Goal: Obtain resource: Download file/media

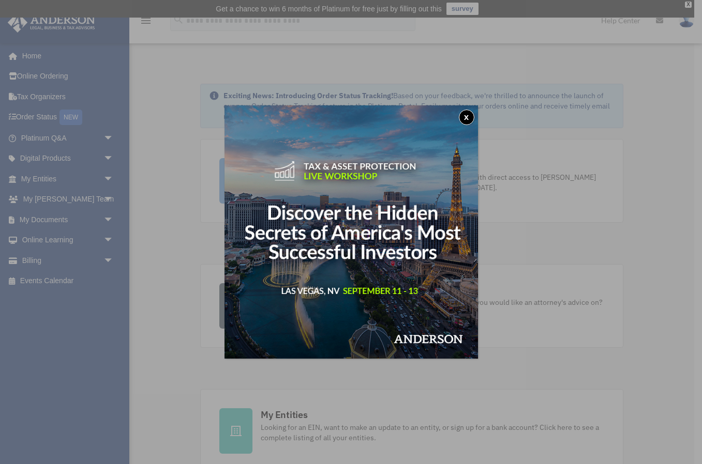
click at [468, 118] on button "x" at bounding box center [467, 118] width 16 height 16
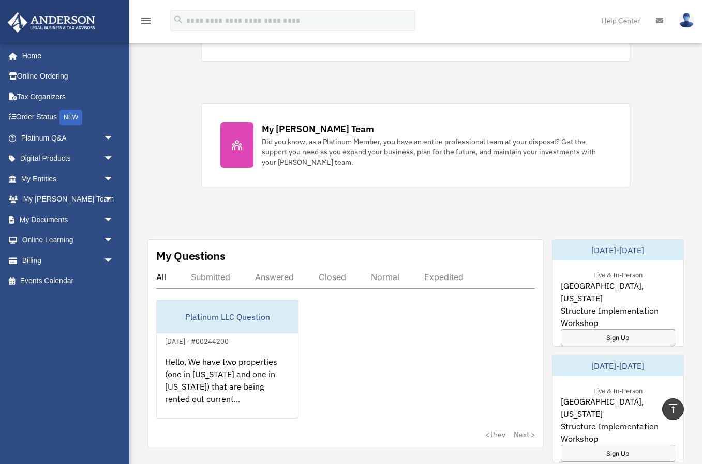
scroll to position [360, 0]
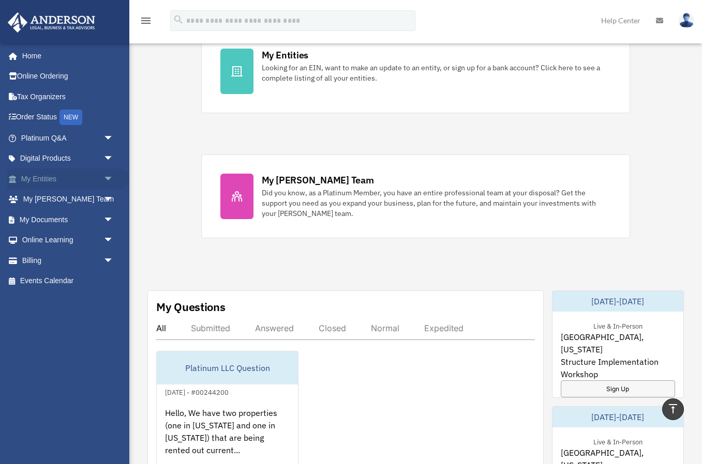
click at [45, 176] on link "My Entities arrow_drop_down" at bounding box center [68, 179] width 122 height 21
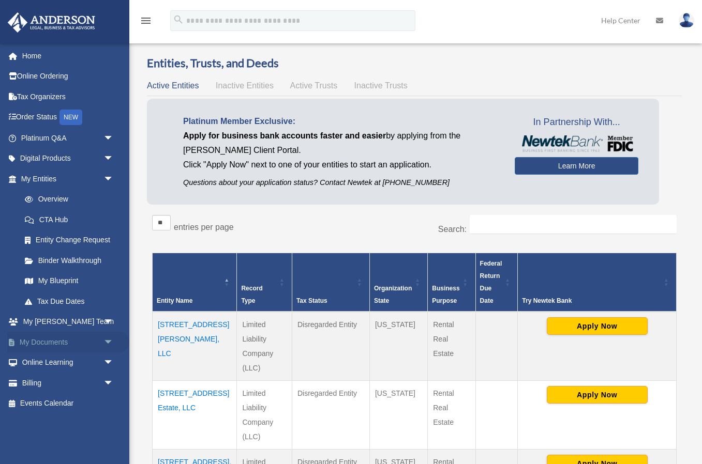
scroll to position [22, 0]
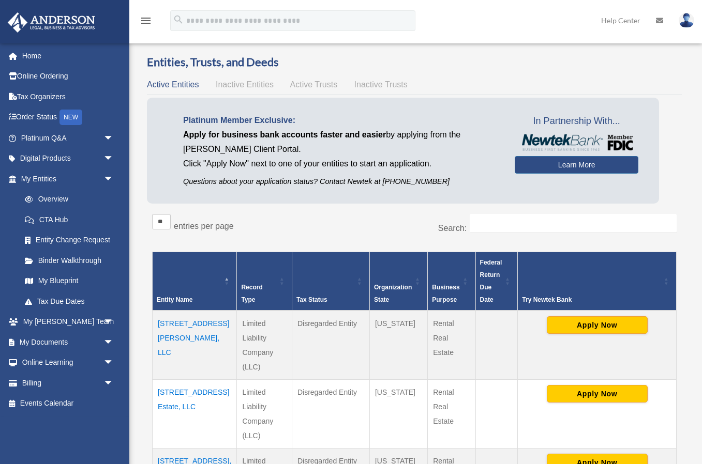
click at [660, 21] on icon at bounding box center [659, 20] width 7 height 7
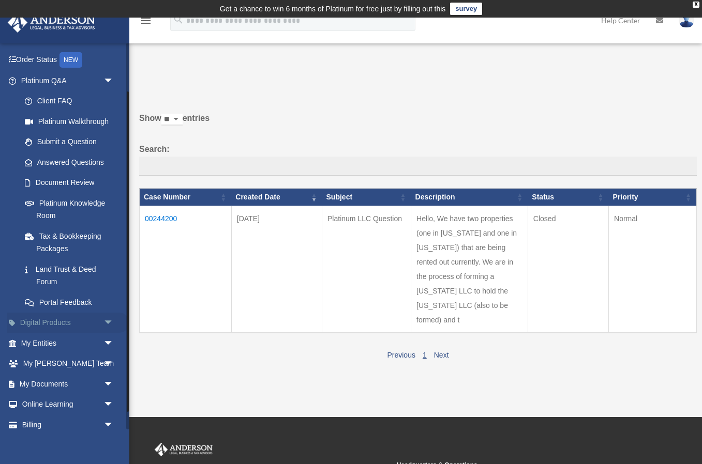
scroll to position [59, 0]
click at [104, 315] on span "arrow_drop_down" at bounding box center [113, 321] width 21 height 21
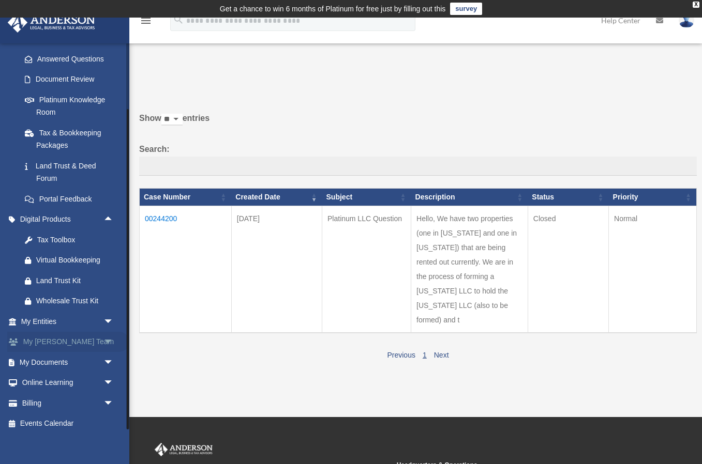
scroll to position [160, 0]
click at [107, 316] on span "arrow_drop_down" at bounding box center [113, 322] width 21 height 21
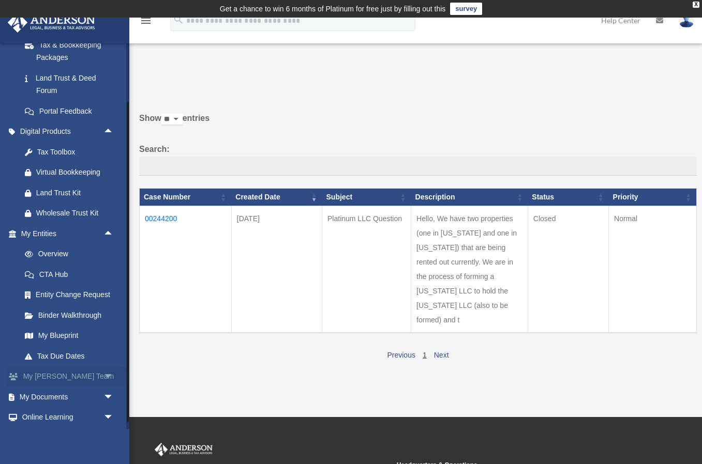
scroll to position [250, 0]
click at [108, 367] on span "arrow_drop_down" at bounding box center [113, 376] width 21 height 21
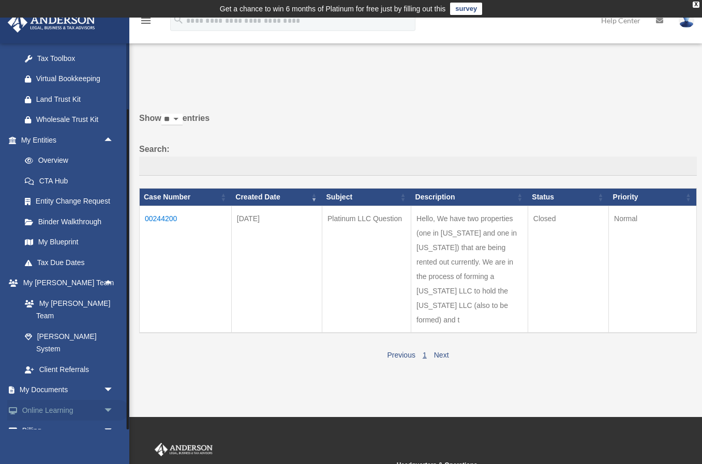
scroll to position [342, 0]
click at [108, 381] on span "arrow_drop_down" at bounding box center [113, 391] width 21 height 21
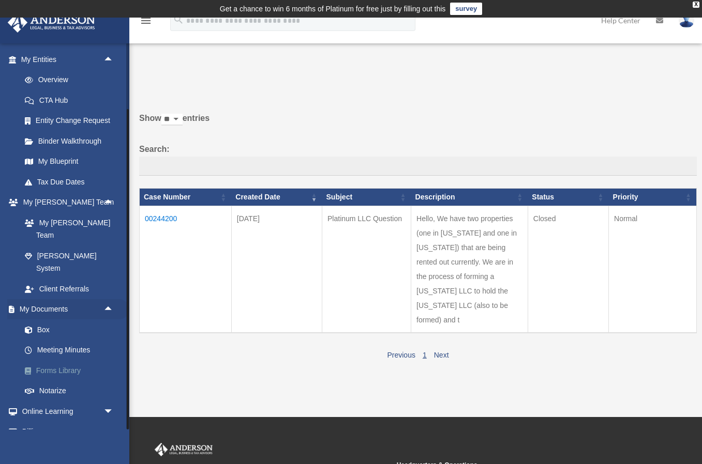
scroll to position [422, 0]
click at [103, 422] on span "arrow_drop_down" at bounding box center [113, 432] width 21 height 21
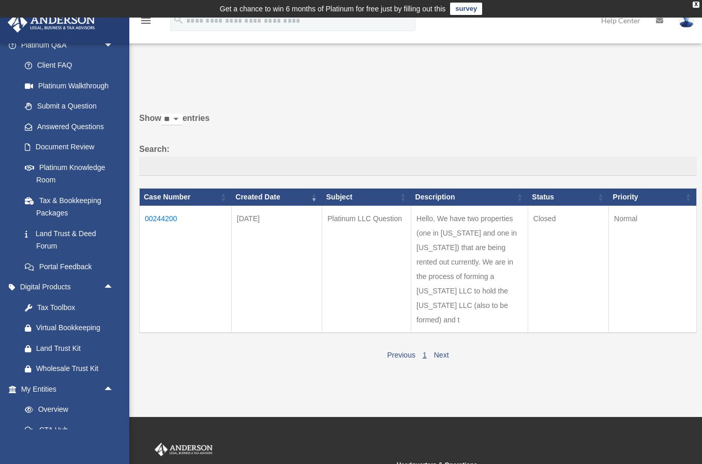
scroll to position [0, 0]
click at [145, 22] on icon "menu" at bounding box center [146, 20] width 12 height 12
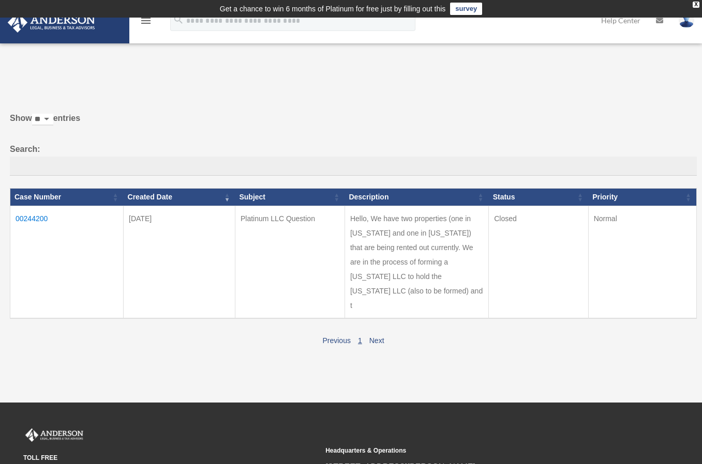
click at [42, 25] on img at bounding box center [52, 22] width 94 height 20
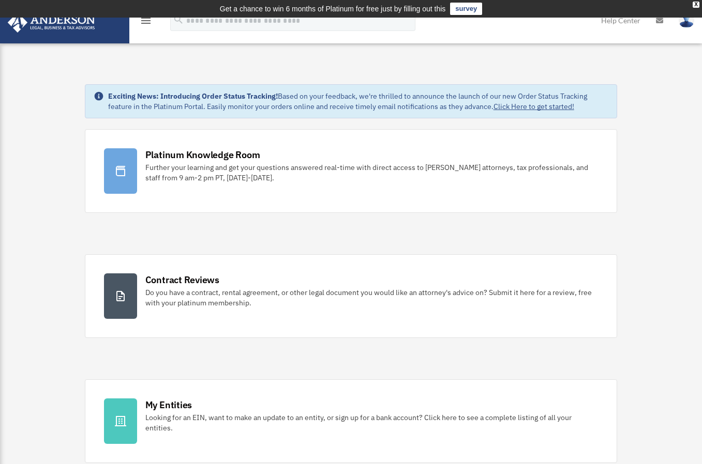
click at [47, 21] on img at bounding box center [52, 22] width 94 height 20
click at [146, 21] on icon "menu" at bounding box center [146, 20] width 12 height 12
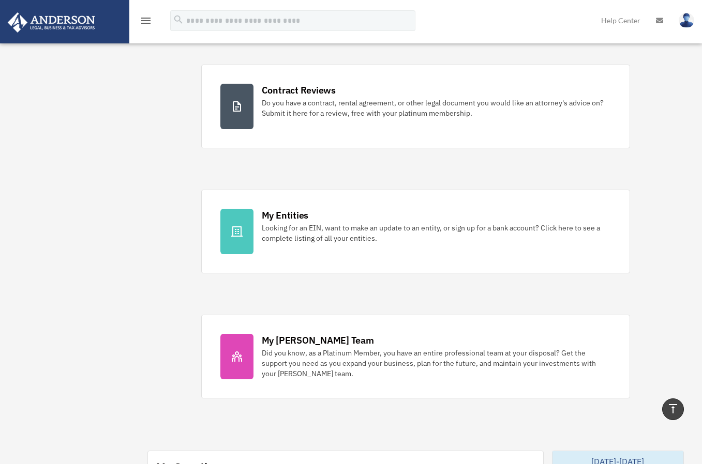
scroll to position [95, 0]
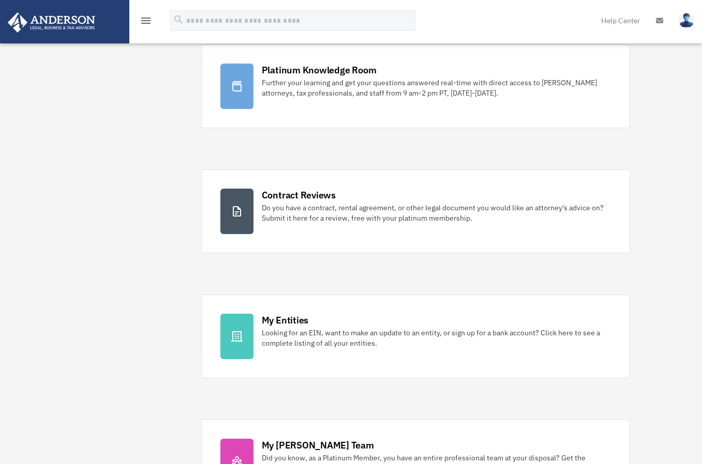
click at [52, 21] on img at bounding box center [52, 22] width 94 height 20
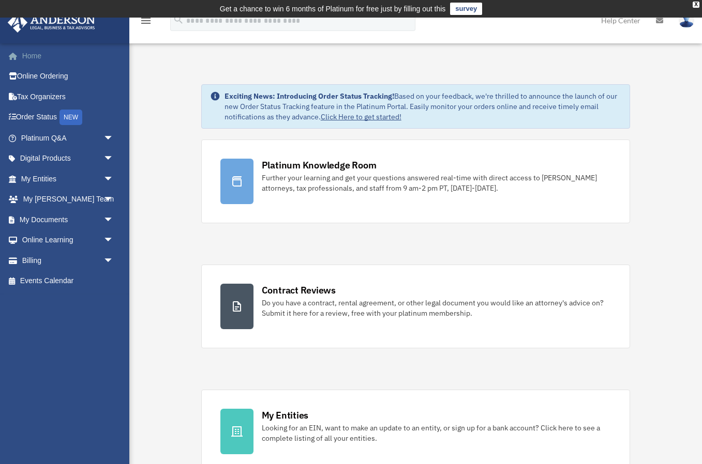
click at [28, 55] on link "Home" at bounding box center [68, 55] width 122 height 21
click at [39, 78] on link "Online Ordering" at bounding box center [68, 76] width 122 height 21
click at [106, 136] on span "arrow_drop_down" at bounding box center [113, 138] width 21 height 21
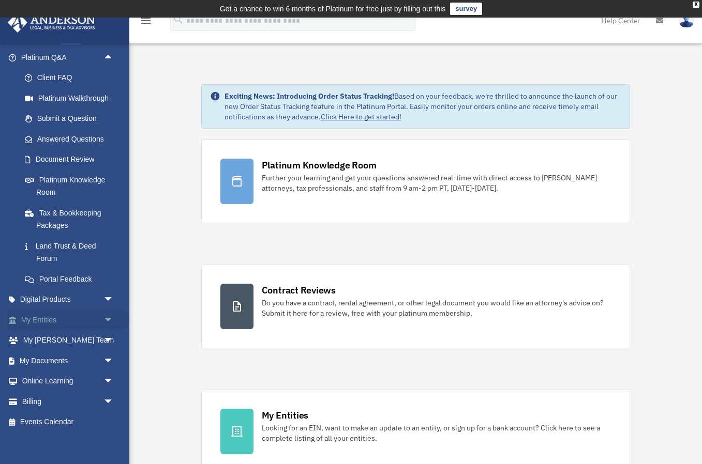
scroll to position [80, 0]
click at [108, 294] on span "arrow_drop_down" at bounding box center [113, 301] width 21 height 21
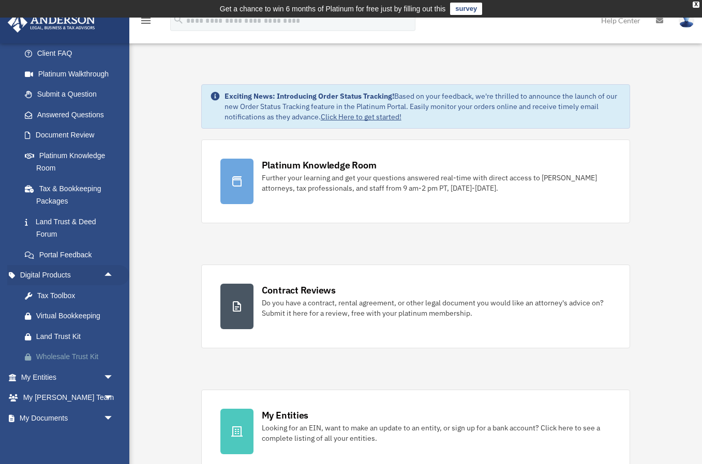
scroll to position [111, 0]
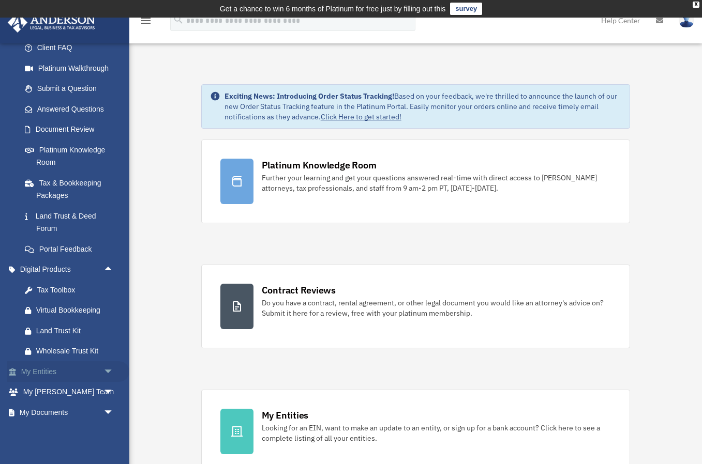
click at [104, 364] on span "arrow_drop_down" at bounding box center [113, 371] width 21 height 21
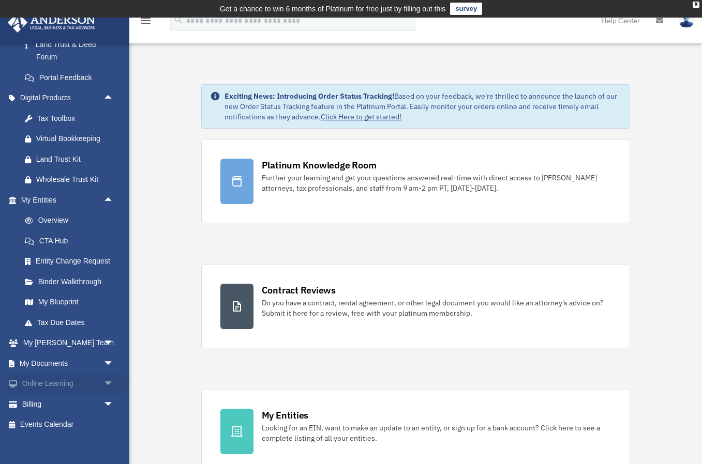
scroll to position [281, 0]
click at [107, 336] on span "arrow_drop_down" at bounding box center [113, 344] width 21 height 21
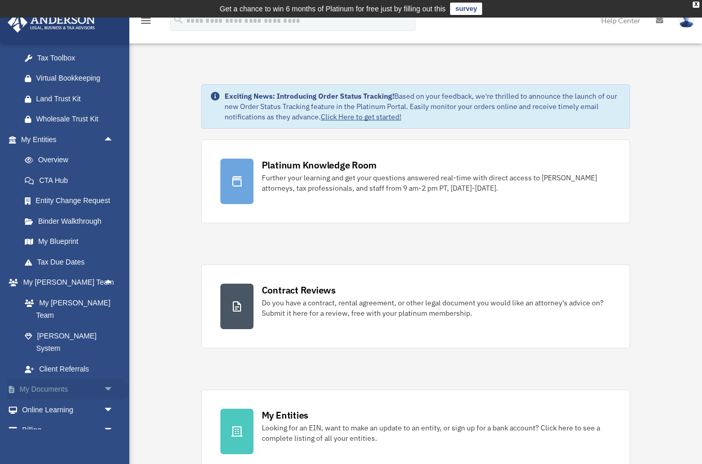
scroll to position [342, 0]
click at [109, 381] on span "arrow_drop_down" at bounding box center [113, 391] width 21 height 21
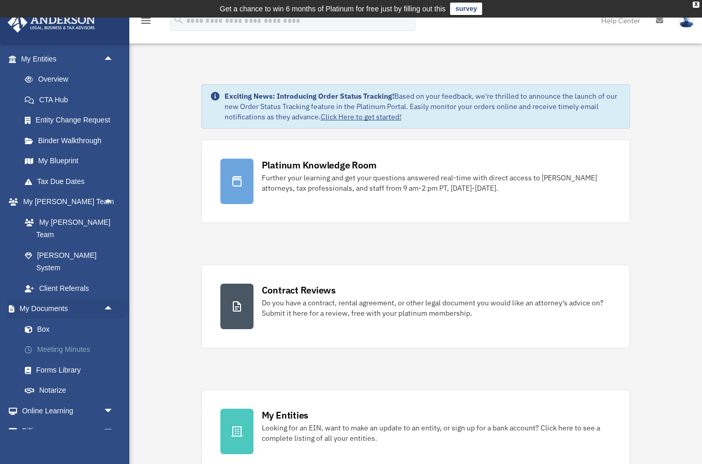
scroll to position [422, 0]
click at [44, 320] on link "Box" at bounding box center [71, 330] width 115 height 21
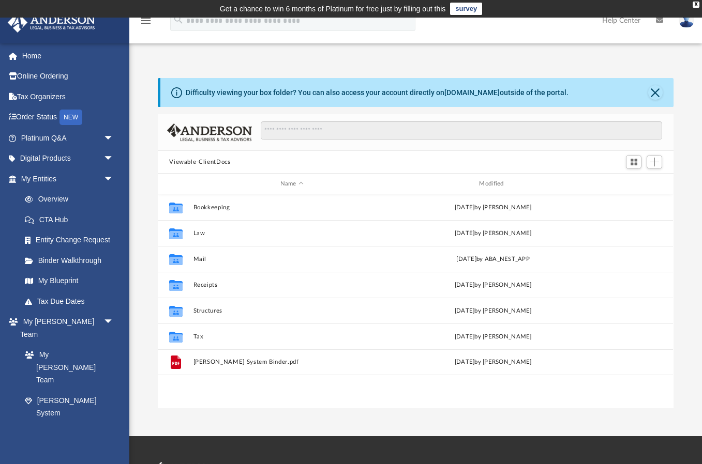
scroll to position [235, 515]
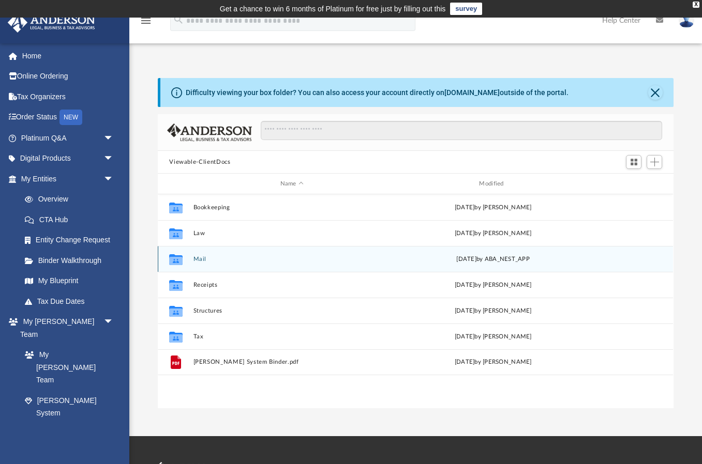
click at [196, 259] on button "Mail" at bounding box center [291, 259] width 197 height 7
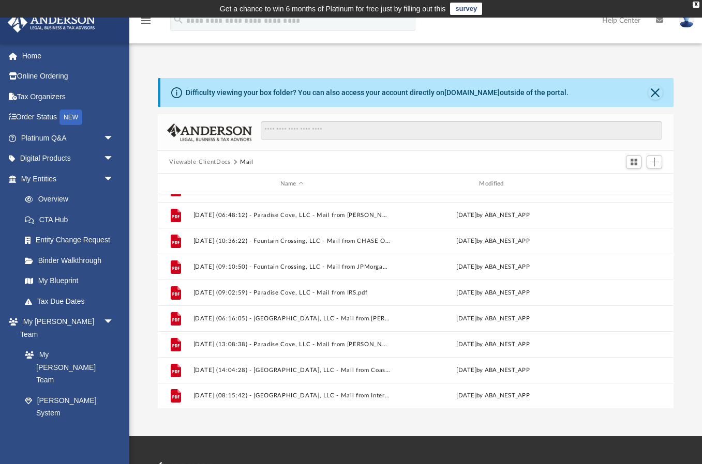
scroll to position [432, 0]
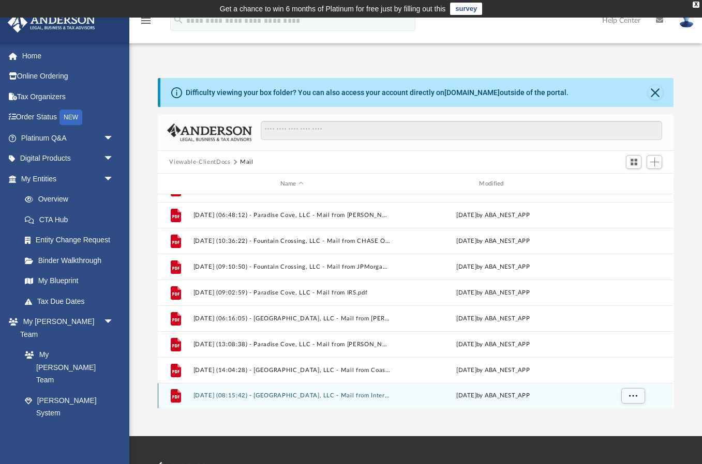
click at [253, 397] on button "2025.06.23 (08:15:42) - Paradise Cove, LLC - Mail from Internal Revenue Service…" at bounding box center [291, 395] width 197 height 7
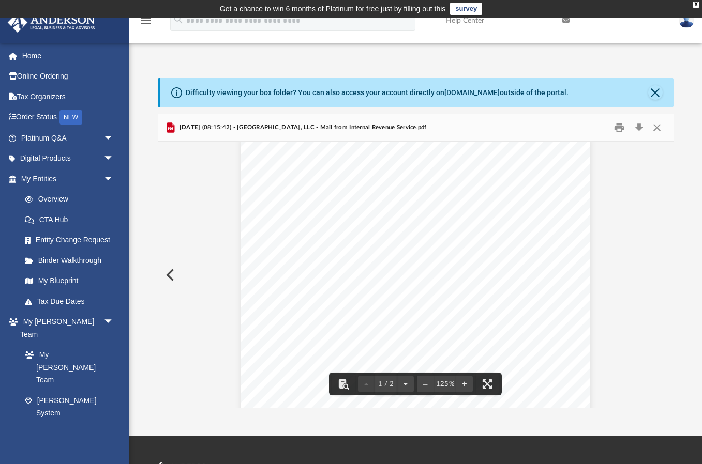
scroll to position [13, 0]
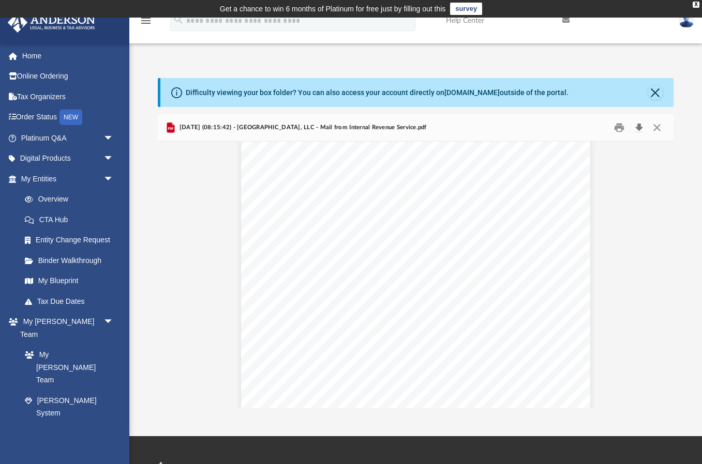
click at [640, 126] on button "Download" at bounding box center [638, 128] width 19 height 16
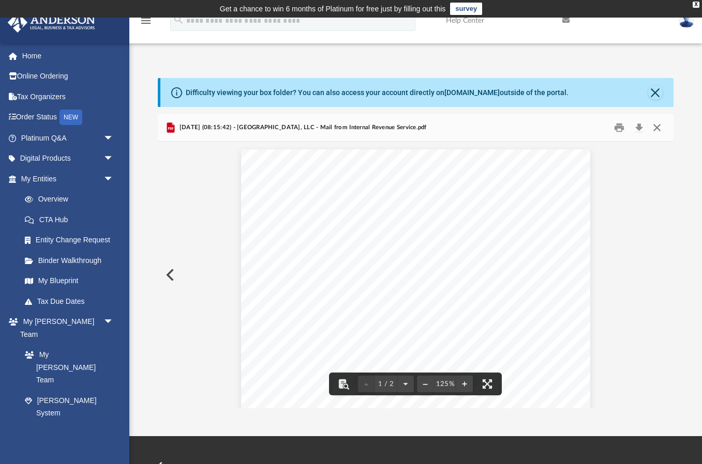
click at [657, 127] on button "Close" at bounding box center [656, 128] width 19 height 16
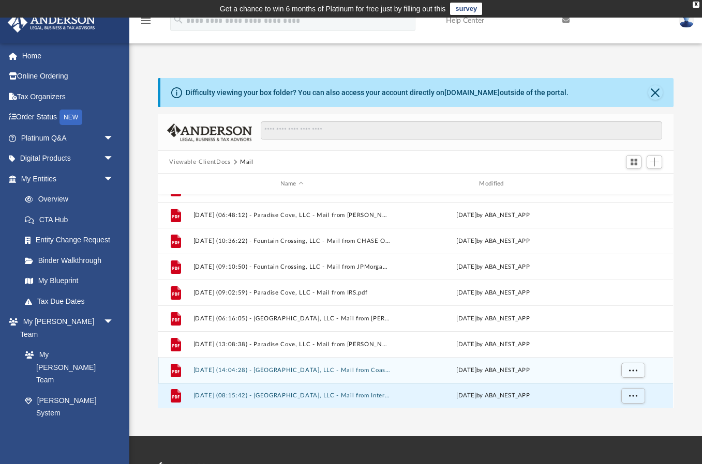
click at [222, 369] on button "[DATE] (14:04:28) - [GEOGRAPHIC_DATA], LLC - Mail from Coast Professional, Inc.…" at bounding box center [291, 370] width 197 height 7
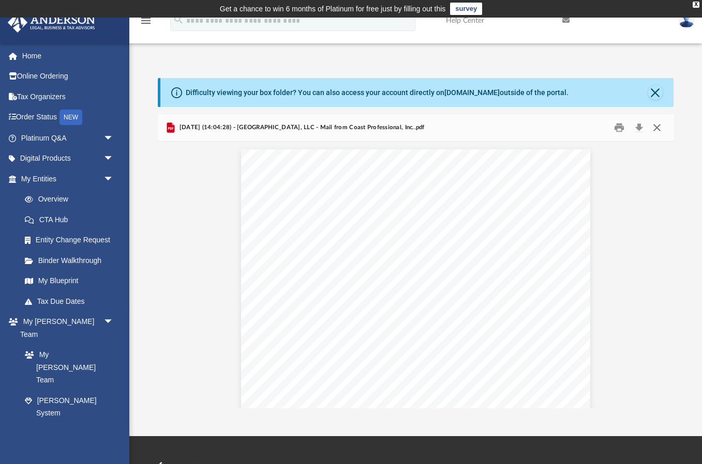
click at [656, 127] on button "Close" at bounding box center [656, 128] width 19 height 16
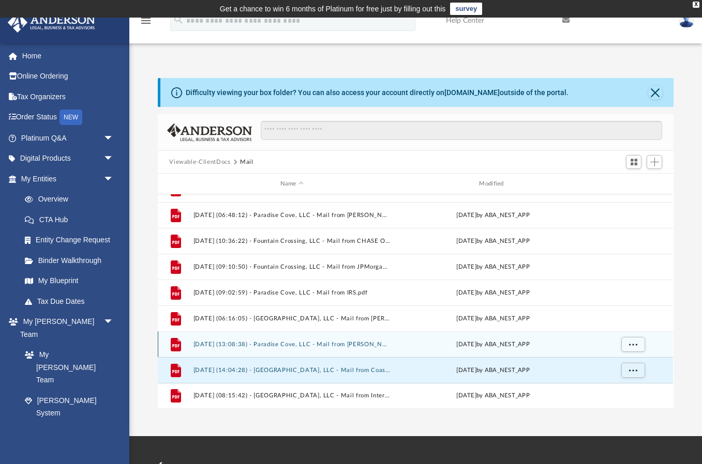
click at [236, 345] on button "[DATE] (13:08:38) - Paradise Cove, LLC - Mail from [PERSON_NAME].pdf" at bounding box center [291, 344] width 197 height 7
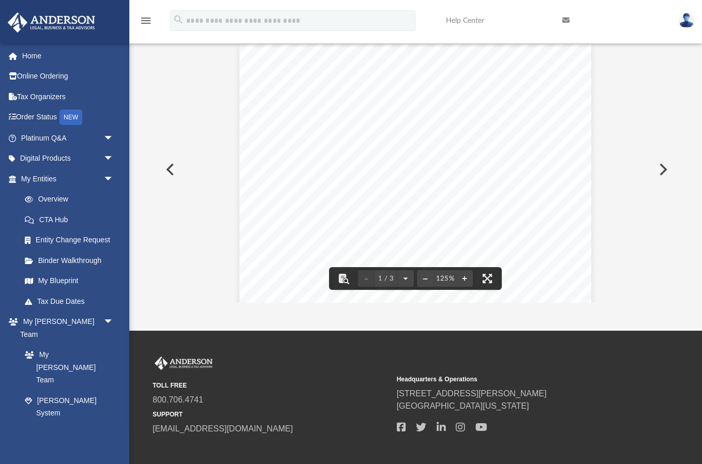
click at [170, 170] on button "Preview" at bounding box center [169, 169] width 23 height 29
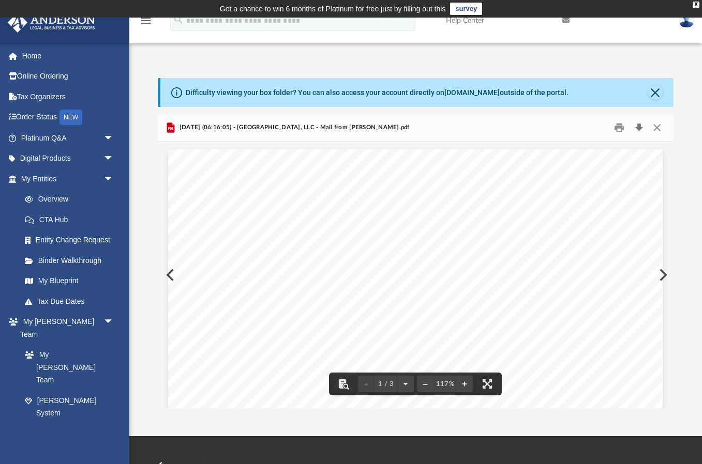
click at [641, 128] on button "Download" at bounding box center [638, 128] width 19 height 16
click at [655, 93] on button "Close" at bounding box center [655, 92] width 14 height 14
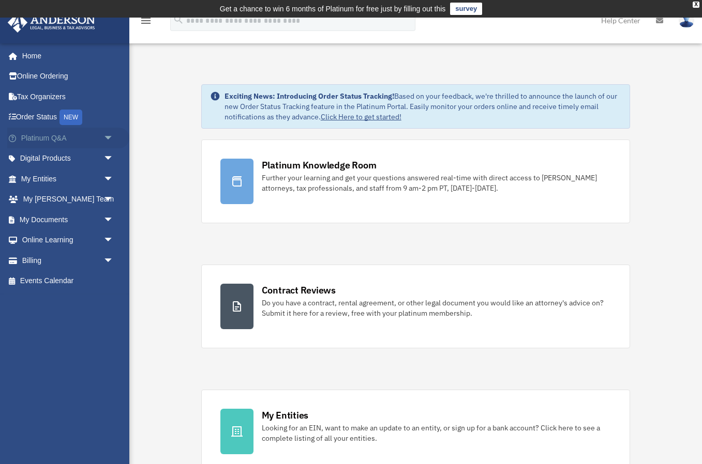
click at [37, 134] on link "Platinum Q&A arrow_drop_down" at bounding box center [68, 138] width 122 height 21
click at [108, 138] on span "arrow_drop_down" at bounding box center [113, 138] width 21 height 21
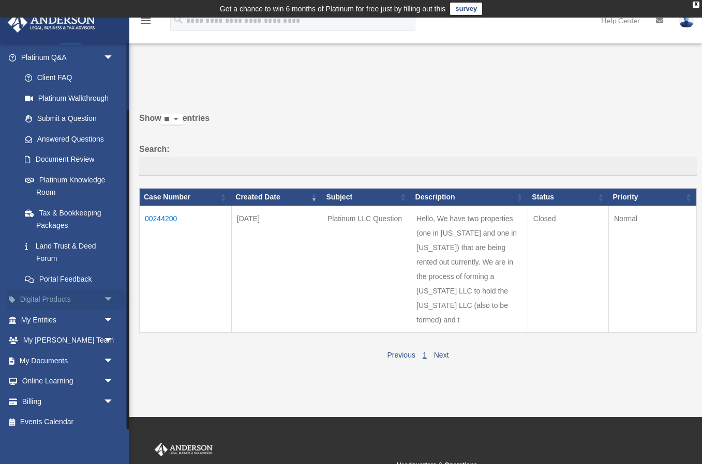
scroll to position [80, 0]
click at [108, 312] on span "arrow_drop_down" at bounding box center [113, 321] width 21 height 21
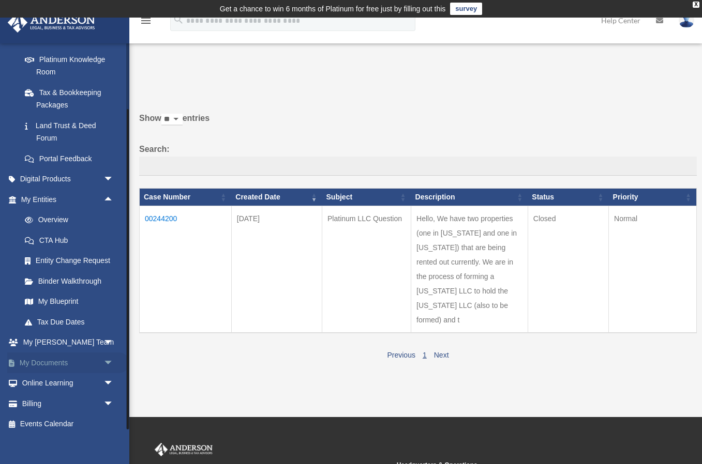
scroll to position [201, 0]
click at [109, 337] on span "arrow_drop_down" at bounding box center [113, 343] width 21 height 21
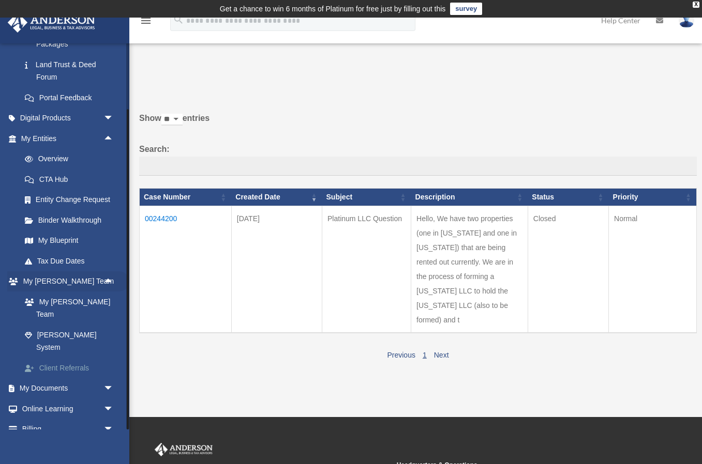
scroll to position [261, 0]
click at [109, 379] on span "arrow_drop_down" at bounding box center [113, 389] width 21 height 21
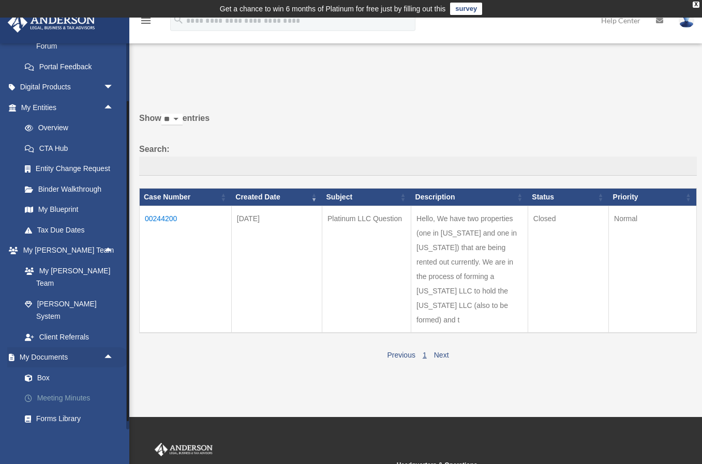
scroll to position [300, 0]
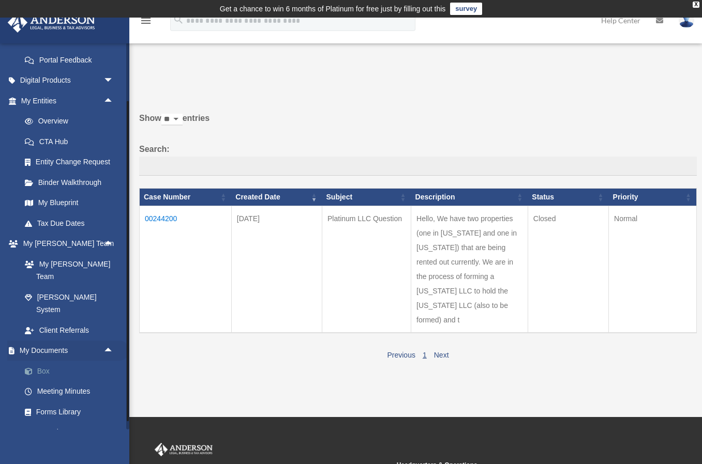
click at [44, 361] on link "Box" at bounding box center [71, 371] width 115 height 21
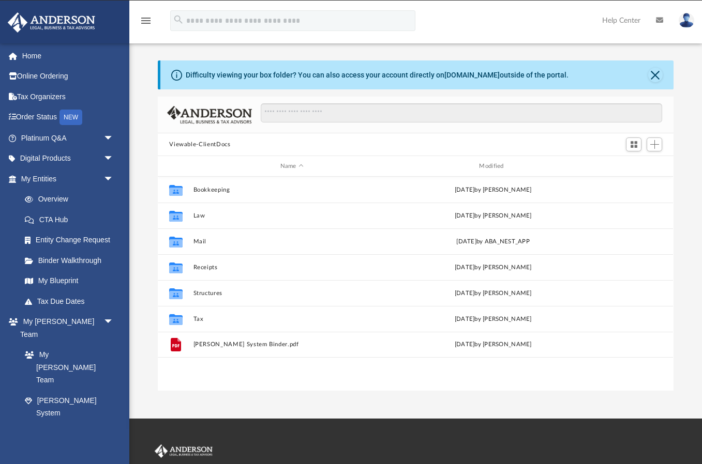
scroll to position [235, 515]
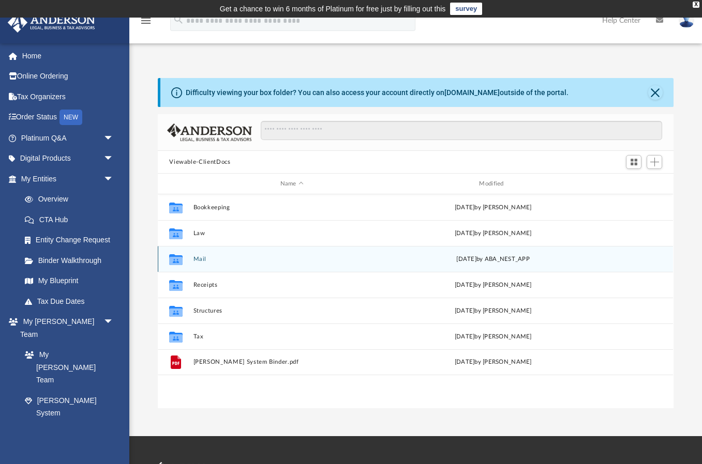
click at [205, 259] on button "Mail" at bounding box center [291, 259] width 197 height 7
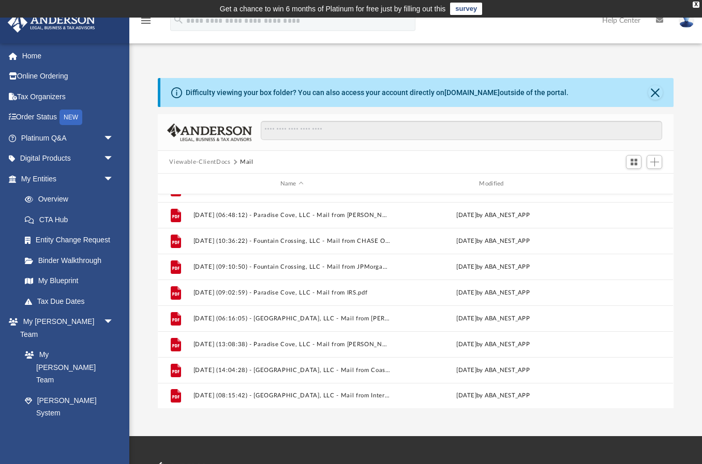
scroll to position [432, 0]
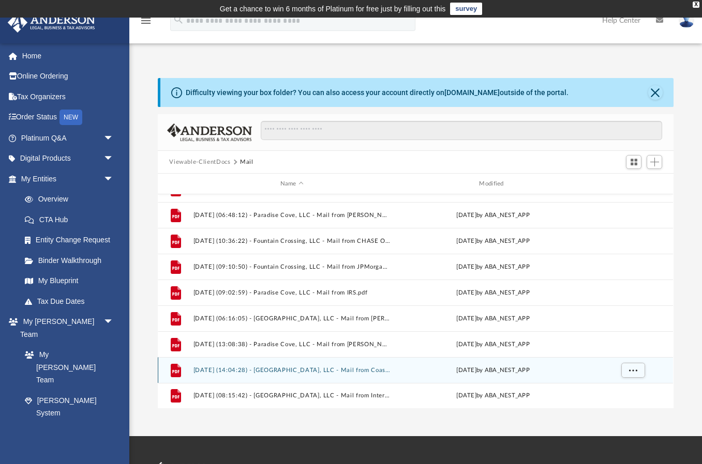
click at [280, 370] on button "[DATE] (14:04:28) - [GEOGRAPHIC_DATA], LLC - Mail from Coast Professional, Inc.…" at bounding box center [291, 370] width 197 height 7
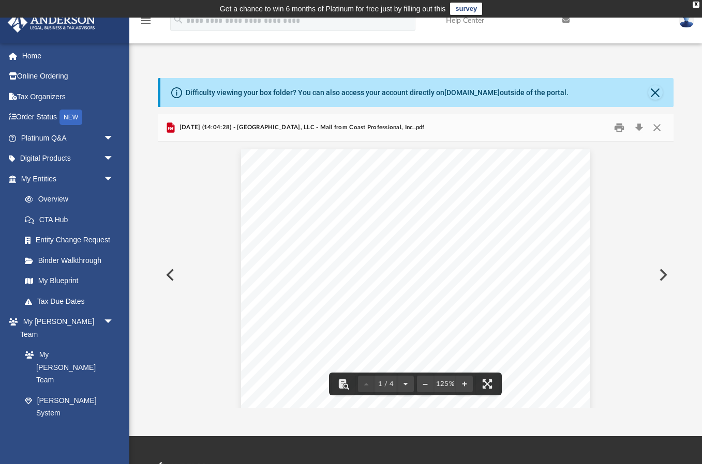
scroll to position [0, 0]
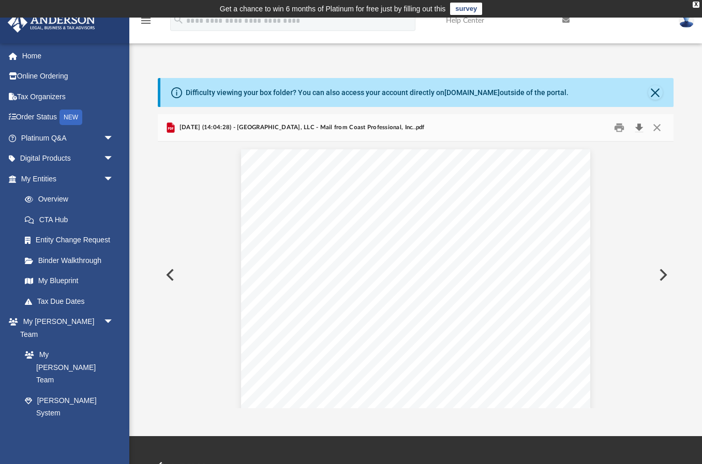
click at [638, 127] on button "Download" at bounding box center [638, 128] width 19 height 16
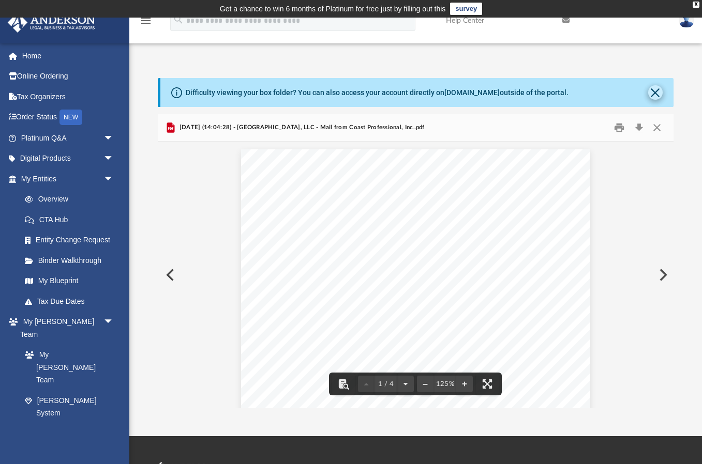
click at [656, 93] on button "Close" at bounding box center [655, 92] width 14 height 14
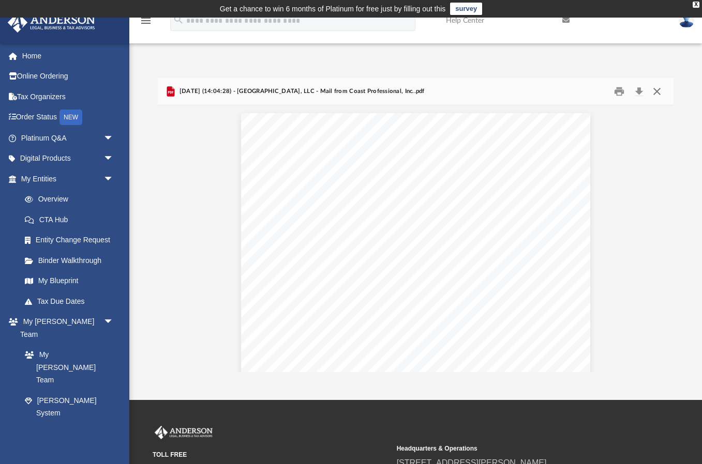
click at [658, 91] on button "Close" at bounding box center [656, 92] width 19 height 16
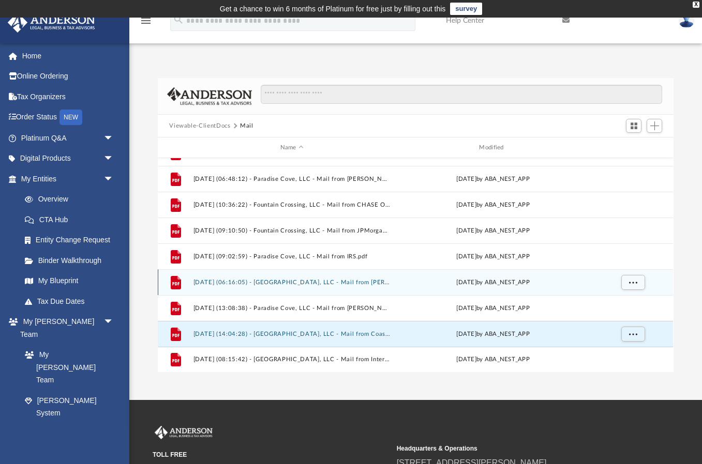
click at [283, 283] on button "[DATE] (06:16:05) - [GEOGRAPHIC_DATA], LLC - Mail from [PERSON_NAME].pdf" at bounding box center [291, 282] width 197 height 7
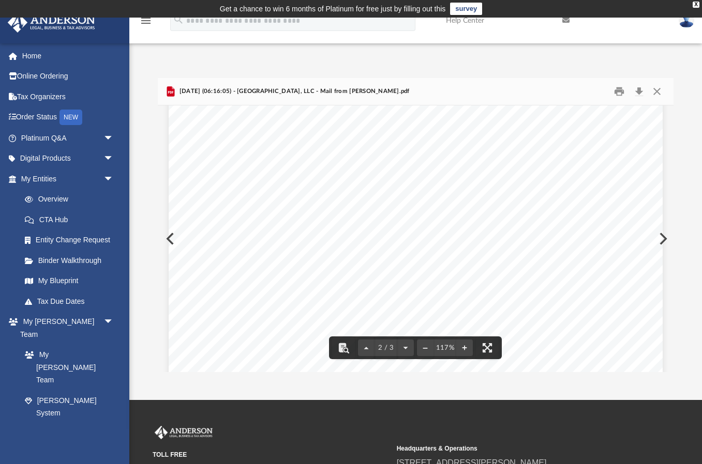
scroll to position [523, 0]
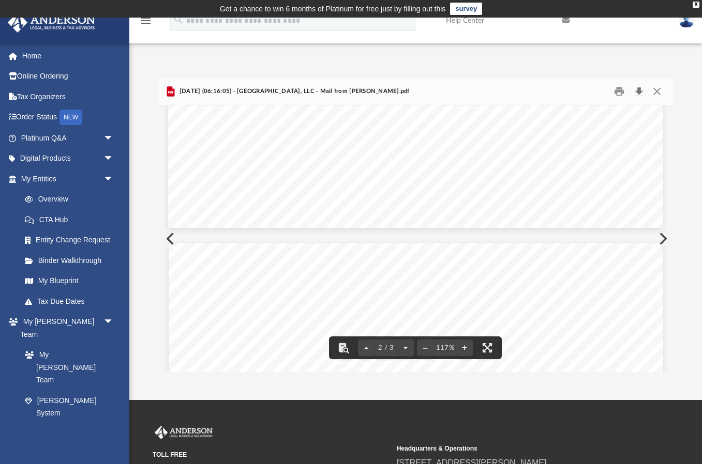
click at [639, 92] on button "Download" at bounding box center [638, 92] width 19 height 16
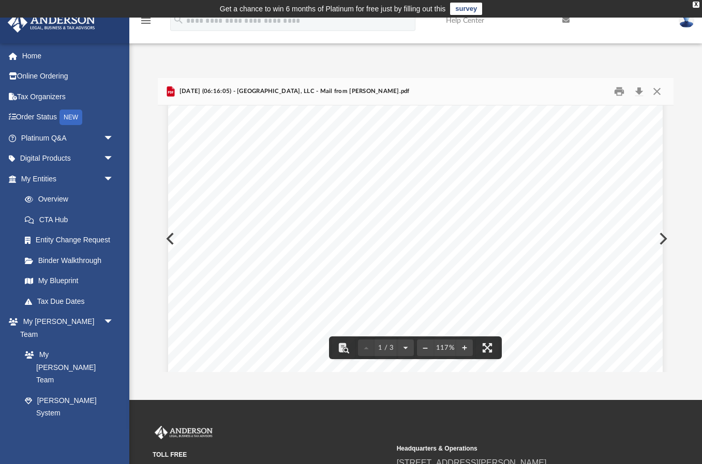
scroll to position [129, 0]
click at [660, 91] on button "Close" at bounding box center [656, 92] width 19 height 16
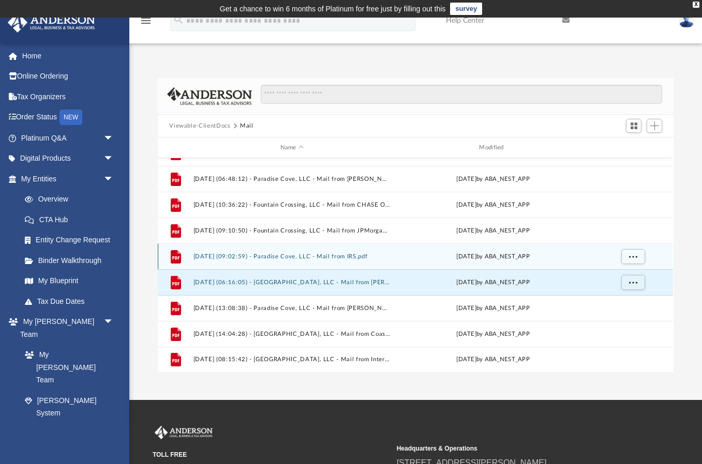
click at [278, 257] on button "[DATE] (09:02:59) - Paradise Cove, LLC - Mail from IRS.pdf" at bounding box center [291, 256] width 197 height 7
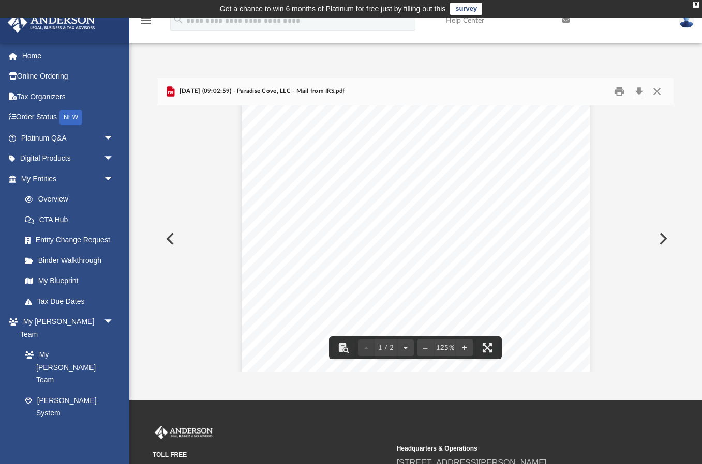
scroll to position [226, 0]
click at [656, 91] on button "Close" at bounding box center [656, 92] width 19 height 16
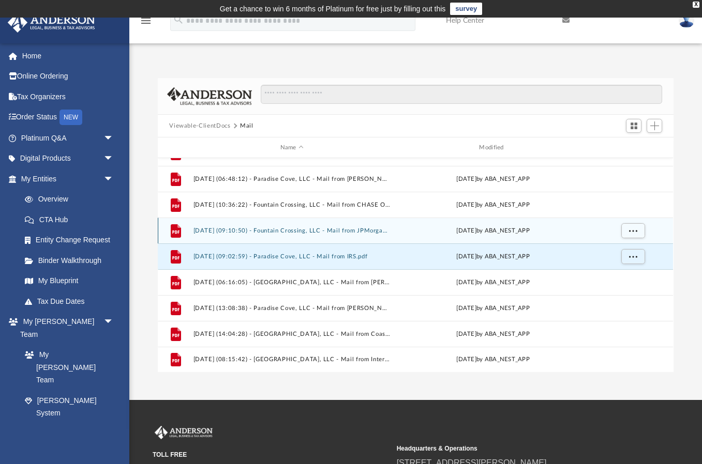
click at [268, 230] on button "[DATE] (09:10:50) - Fountain Crossing, LLC - Mail from JPMorgan Chase Bank, N.A…" at bounding box center [291, 230] width 197 height 7
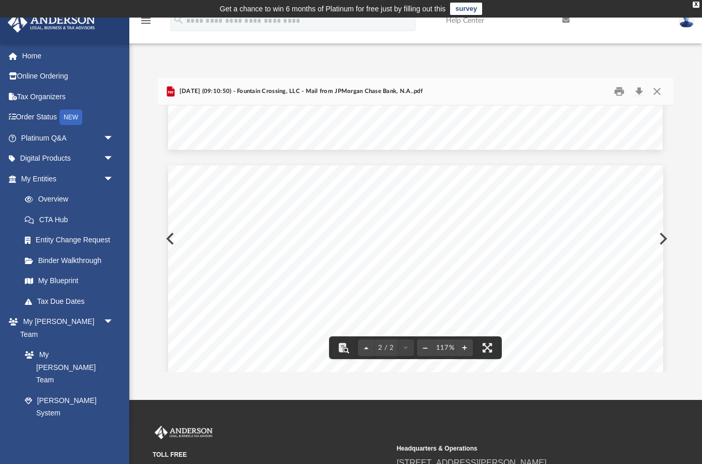
scroll to position [599, 0]
click at [658, 88] on button "Close" at bounding box center [656, 92] width 19 height 16
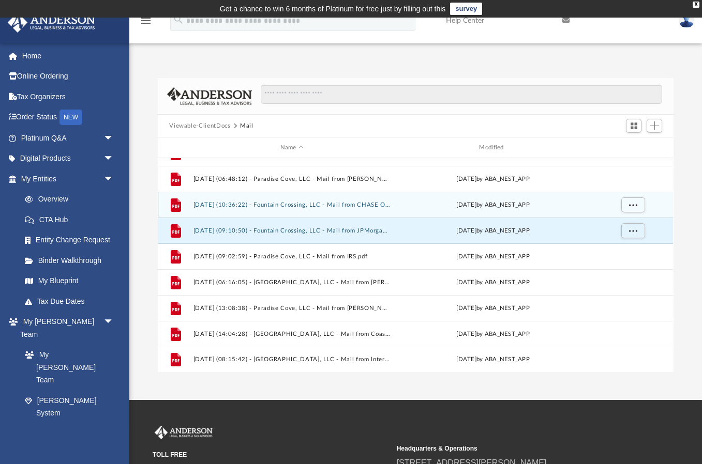
click at [274, 204] on button "[DATE] (10:36:22) - Fountain Crossing, LLC - Mail from CHASE O JPMorgan Chase B…" at bounding box center [291, 205] width 197 height 7
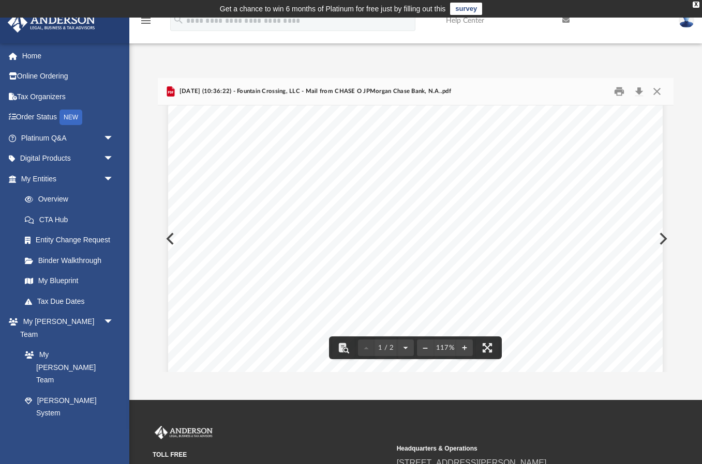
scroll to position [83, 0]
click at [656, 90] on button "Close" at bounding box center [656, 92] width 19 height 16
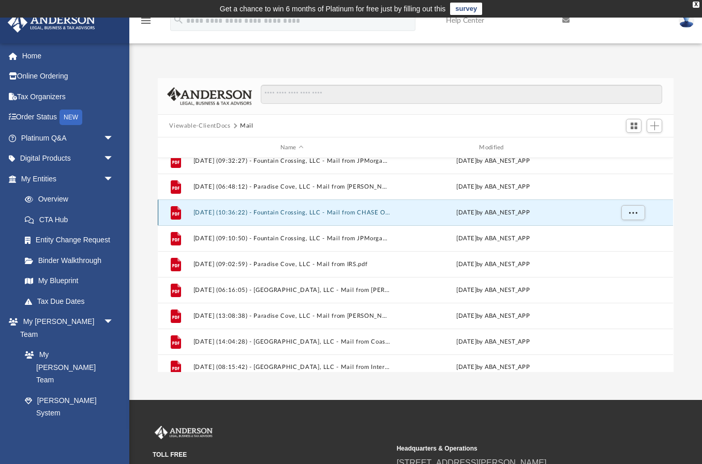
scroll to position [422, 0]
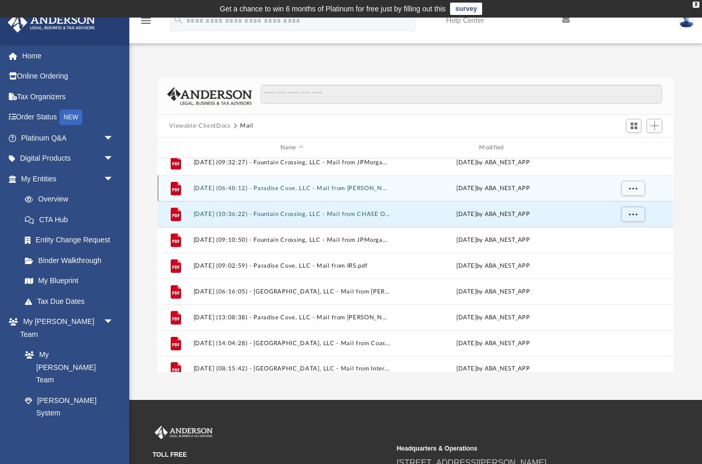
click at [281, 189] on button "[DATE] (06:48:12) - Paradise Cove, LLC - Mail from [PERSON_NAME].pdf" at bounding box center [291, 188] width 197 height 7
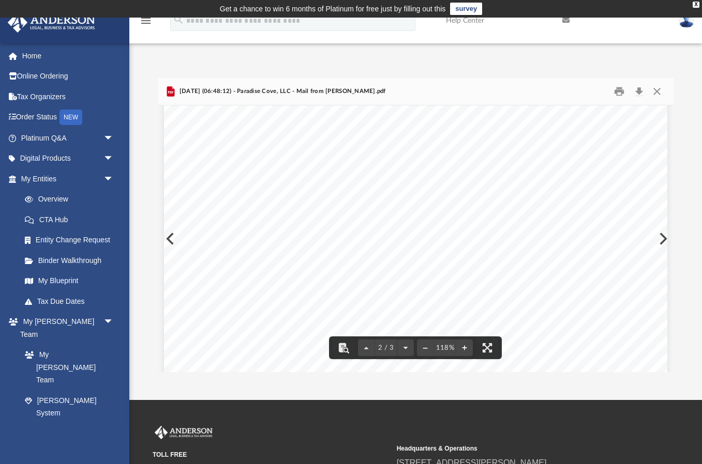
scroll to position [578, 0]
click at [658, 92] on button "Close" at bounding box center [656, 92] width 19 height 16
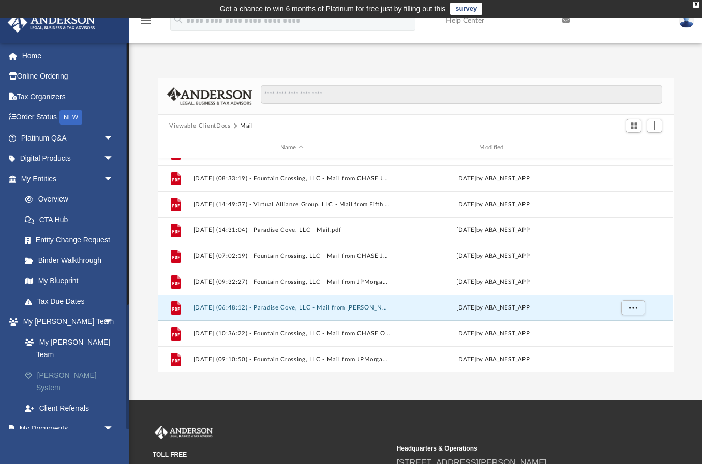
scroll to position [301, 0]
